Goal: Information Seeking & Learning: Learn about a topic

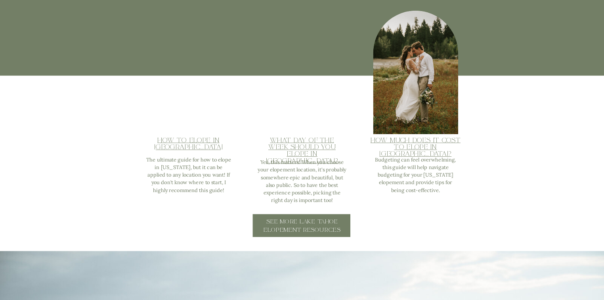
scroll to position [1034, 0]
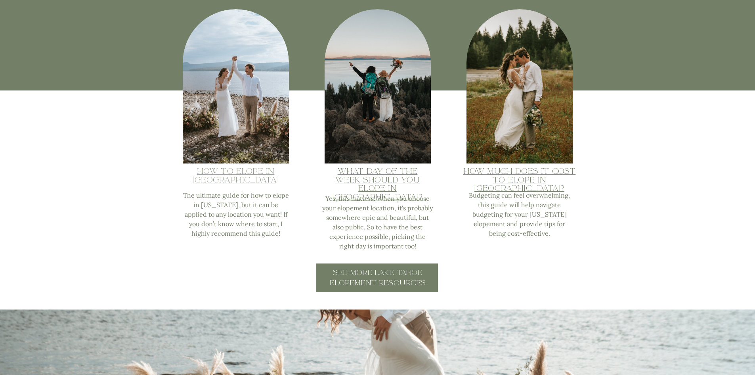
click at [240, 174] on link "How to Elope in lake Tahoe" at bounding box center [236, 175] width 86 height 19
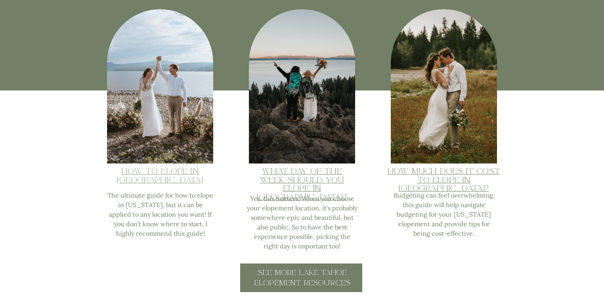
click at [179, 172] on link "How to Elope in lake Tahoe" at bounding box center [160, 175] width 86 height 19
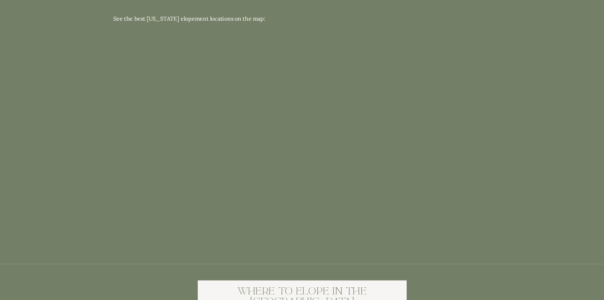
scroll to position [859, 0]
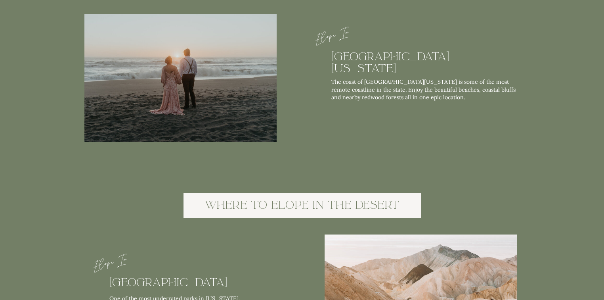
scroll to position [2622, 0]
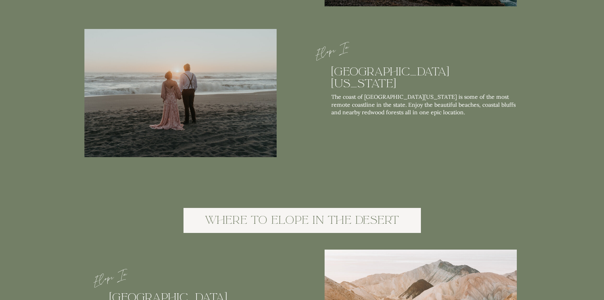
click at [352, 87] on h2 "[GEOGRAPHIC_DATA][US_STATE]" at bounding box center [421, 78] width 180 height 25
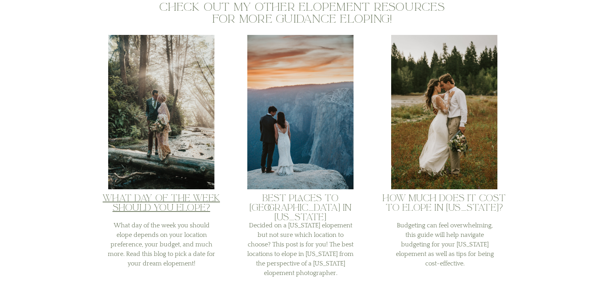
scroll to position [6526, 0]
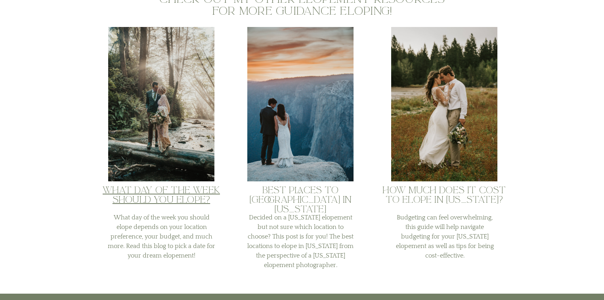
click at [309, 193] on h2 "Best Places to [GEOGRAPHIC_DATA] in [US_STATE]" at bounding box center [300, 196] width 106 height 21
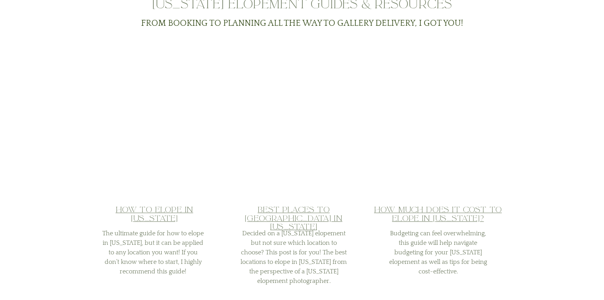
scroll to position [6314, 0]
